Goal: Transaction & Acquisition: Purchase product/service

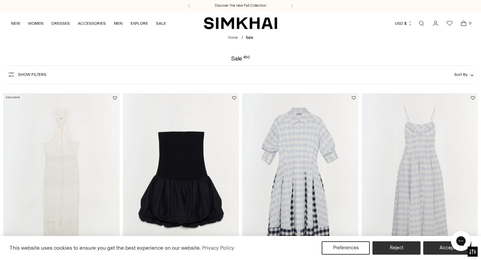
scroll to position [178, 0]
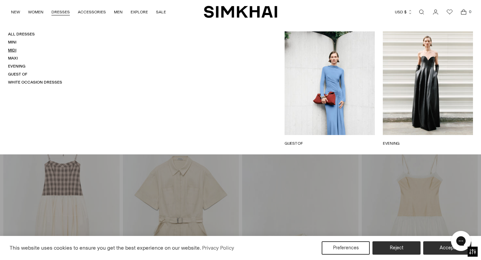
click at [12, 50] on link "Midi" at bounding box center [12, 50] width 8 height 5
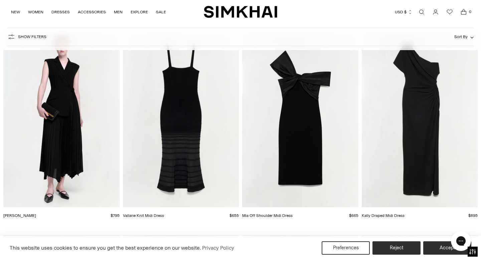
scroll to position [1307, 0]
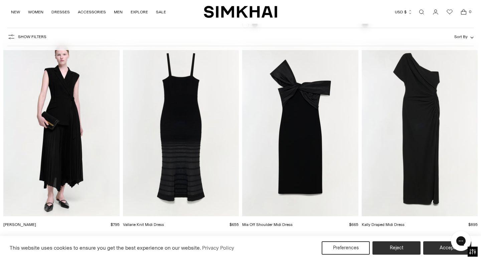
click at [0, 0] on img "Vallarie Knit Midi Dress" at bounding box center [0, 0] width 0 height 0
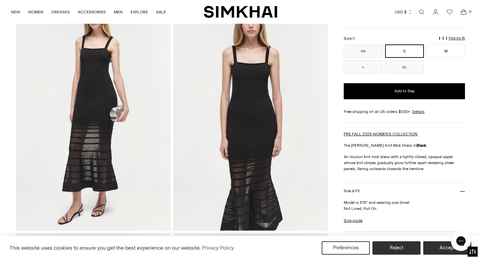
scroll to position [50, 0]
click at [119, 135] on img at bounding box center [93, 115] width 155 height 232
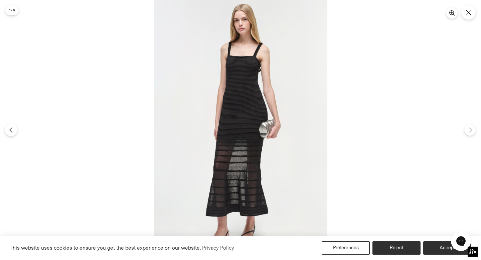
click at [12, 128] on icon "Previous" at bounding box center [11, 130] width 6 height 6
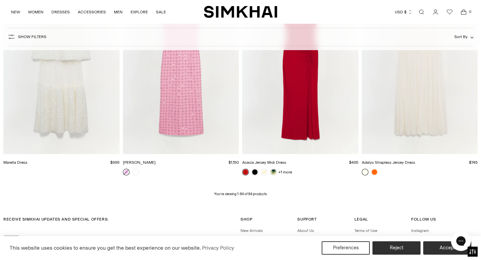
scroll to position [4292, 0]
